Goal: Information Seeking & Learning: Learn about a topic

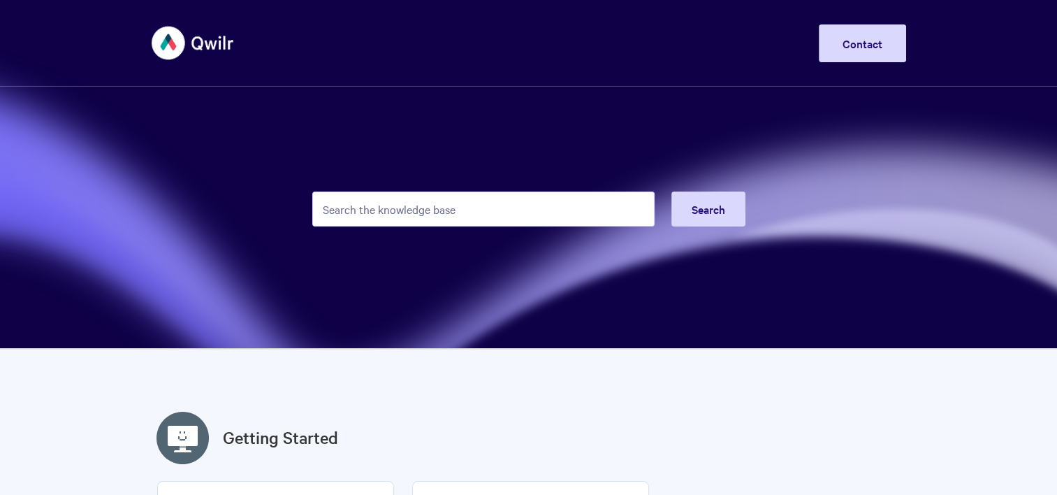
click at [520, 215] on input "Search the knowledge base" at bounding box center [483, 209] width 342 height 35
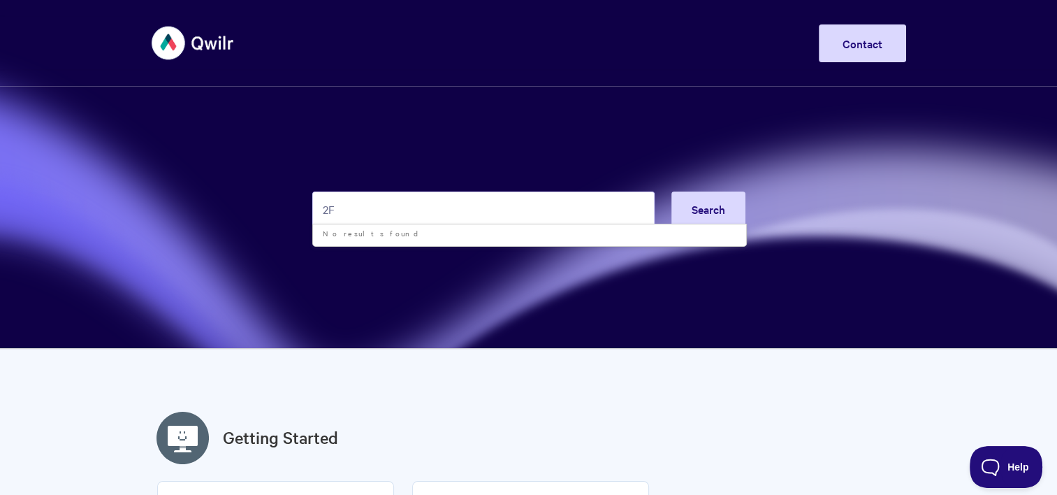
type input "2"
type input "a"
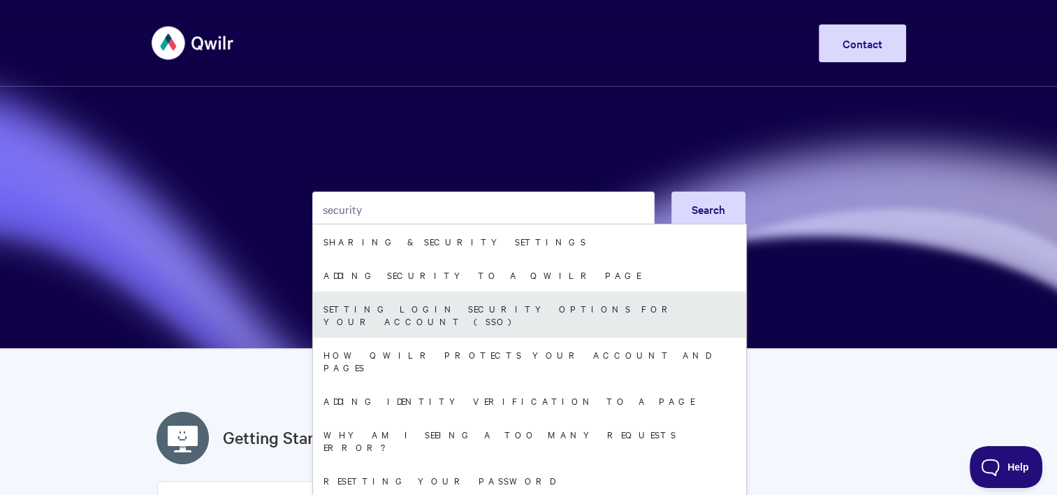
type input "security"
click at [423, 311] on link "Setting login security options for your Account (SSO)" at bounding box center [529, 314] width 433 height 46
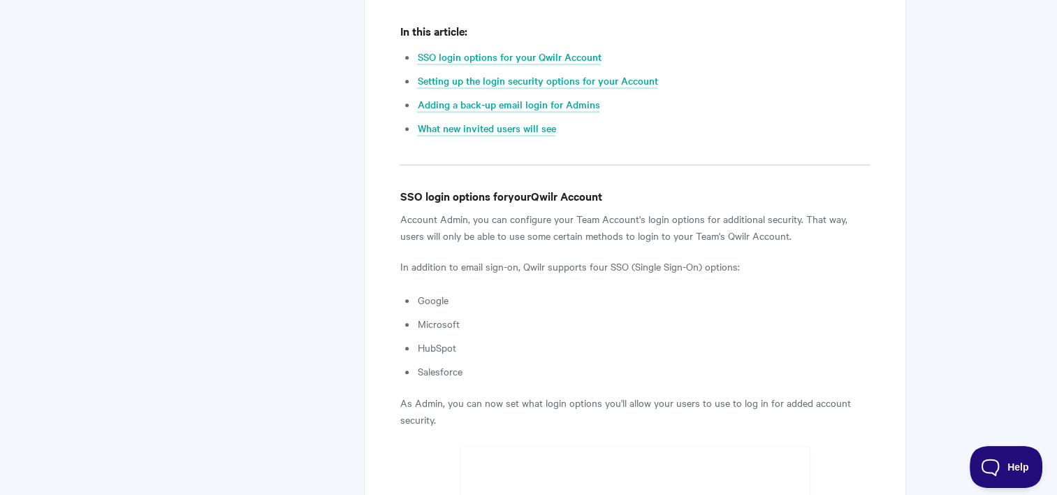
scroll to position [637, 0]
